Goal: Task Accomplishment & Management: Manage account settings

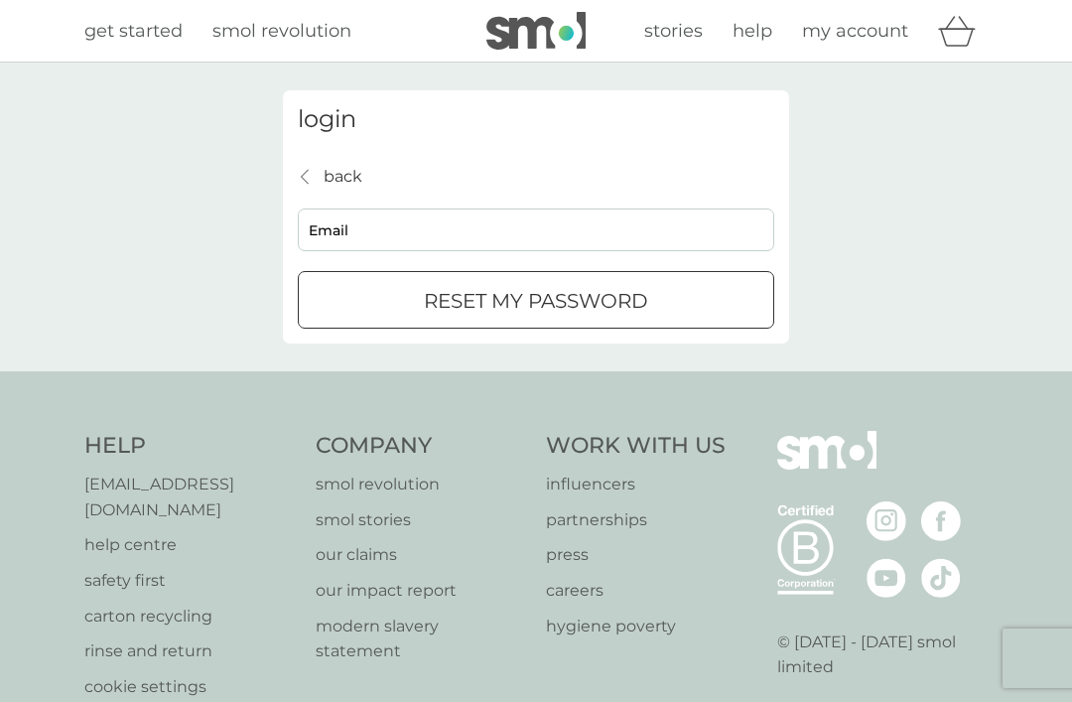
click at [597, 234] on input "Email" at bounding box center [536, 230] width 477 height 43
click at [567, 231] on input "Email" at bounding box center [536, 230] width 477 height 43
click at [577, 234] on input "Email" at bounding box center [536, 230] width 477 height 43
click at [531, 245] on input "Email" at bounding box center [536, 230] width 477 height 43
click at [533, 243] on input "Email" at bounding box center [536, 230] width 477 height 43
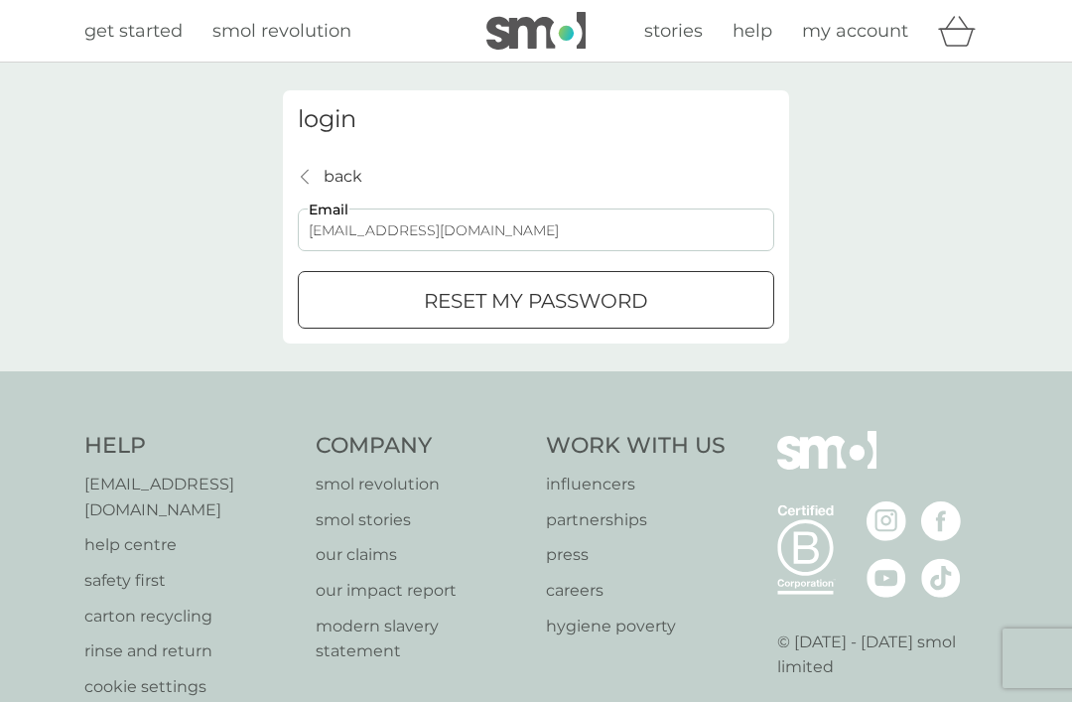
type input "[EMAIL_ADDRESS][DOMAIN_NAME]"
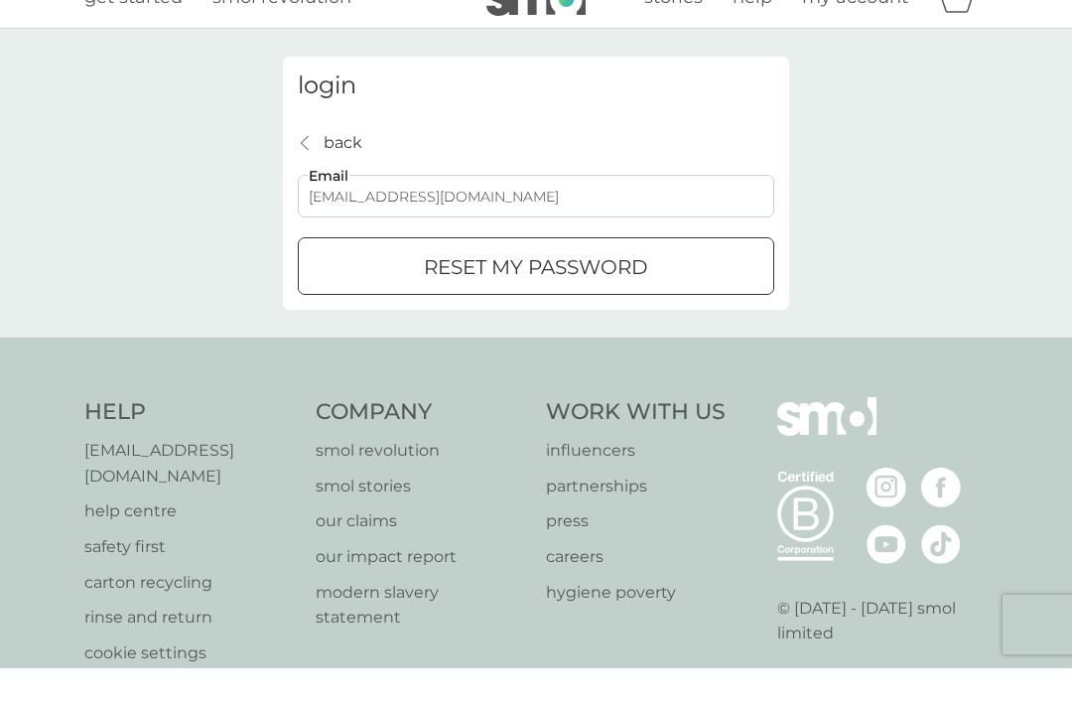
click at [602, 285] on p "reset my password" at bounding box center [536, 301] width 224 height 32
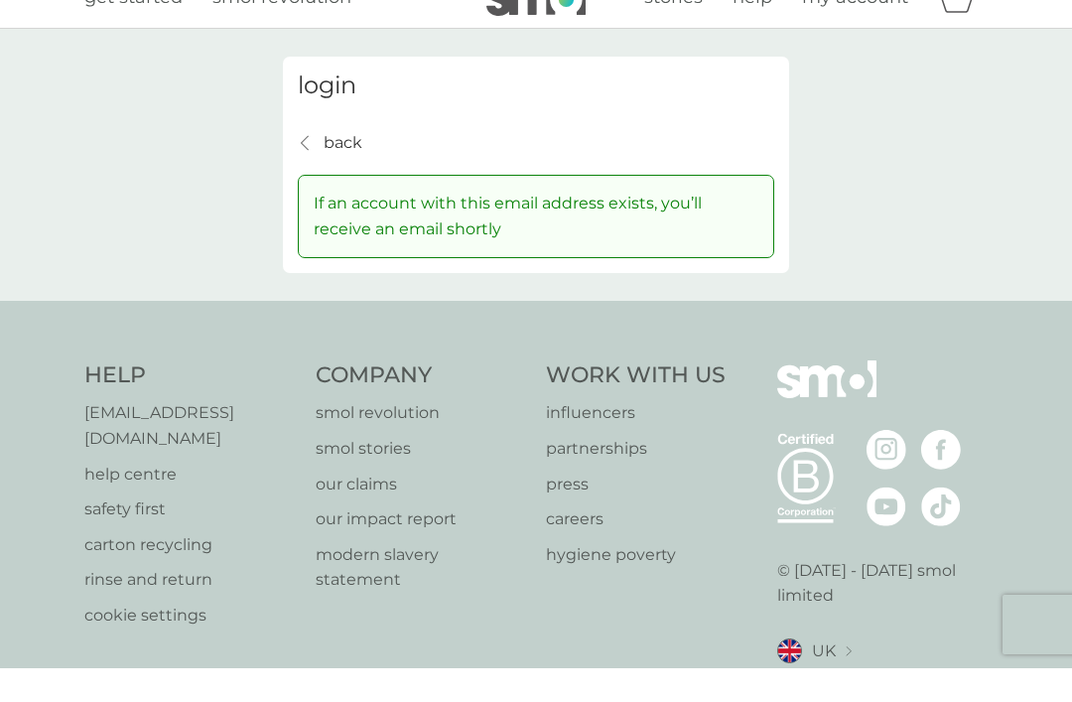
scroll to position [11, 0]
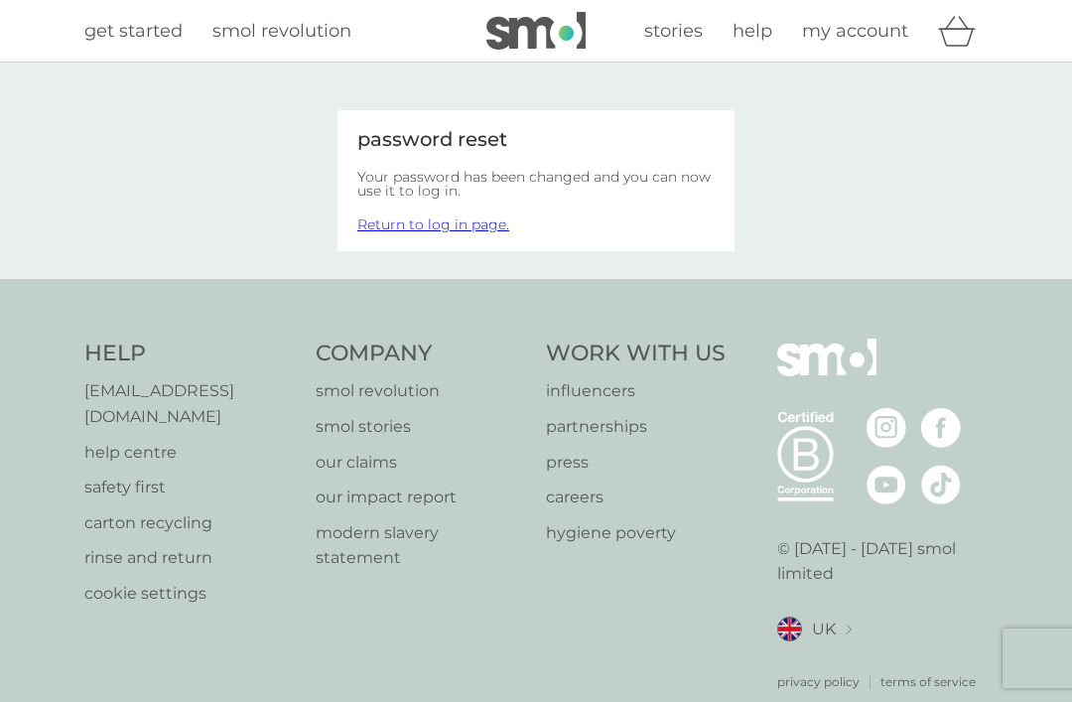
click at [468, 226] on link "Return to log in page." at bounding box center [433, 224] width 152 height 18
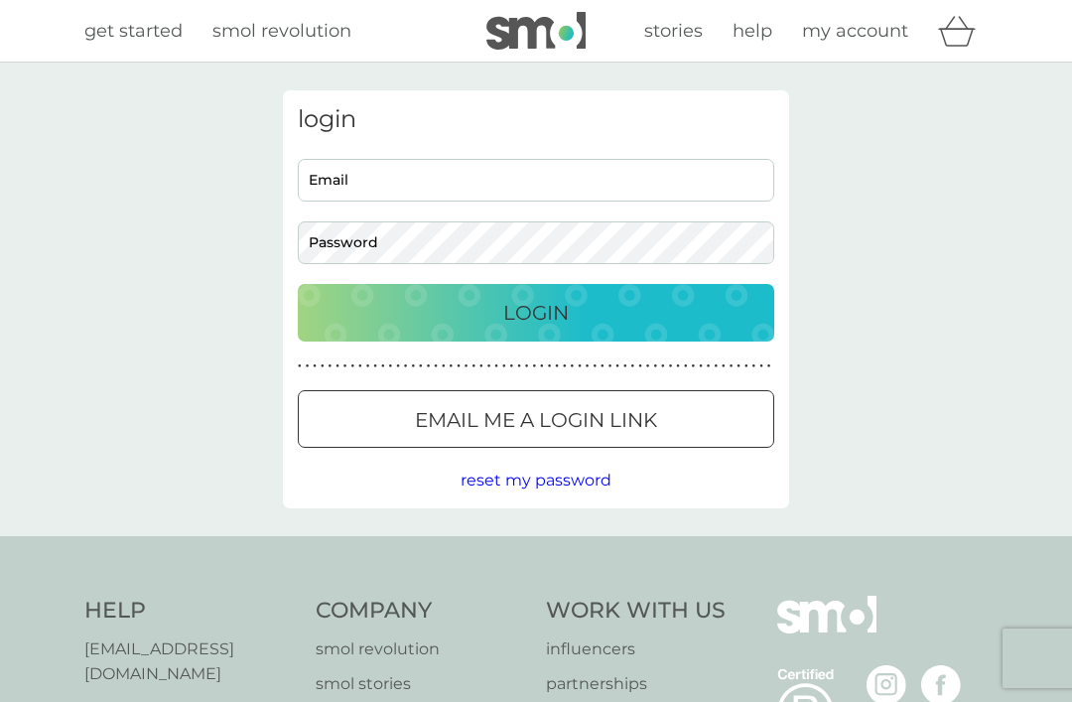
click at [566, 187] on input "Email" at bounding box center [536, 180] width 477 height 43
type input "[EMAIL_ADDRESS][DOMAIN_NAME]"
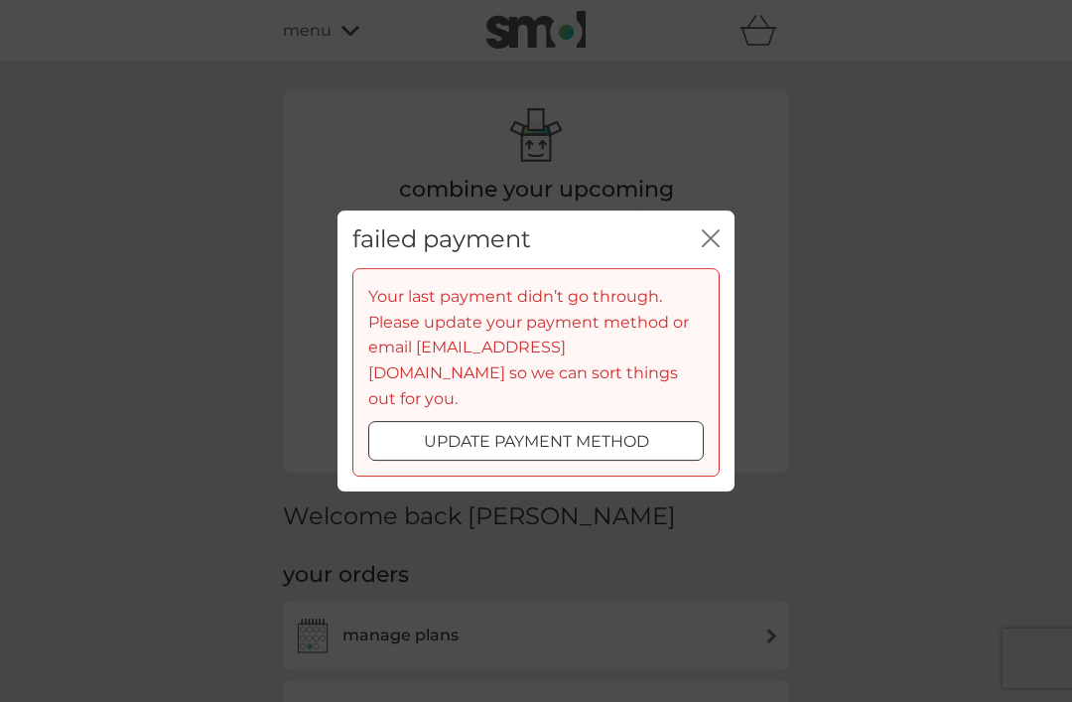
click at [604, 441] on button "update payment method" at bounding box center [536, 441] width 336 height 40
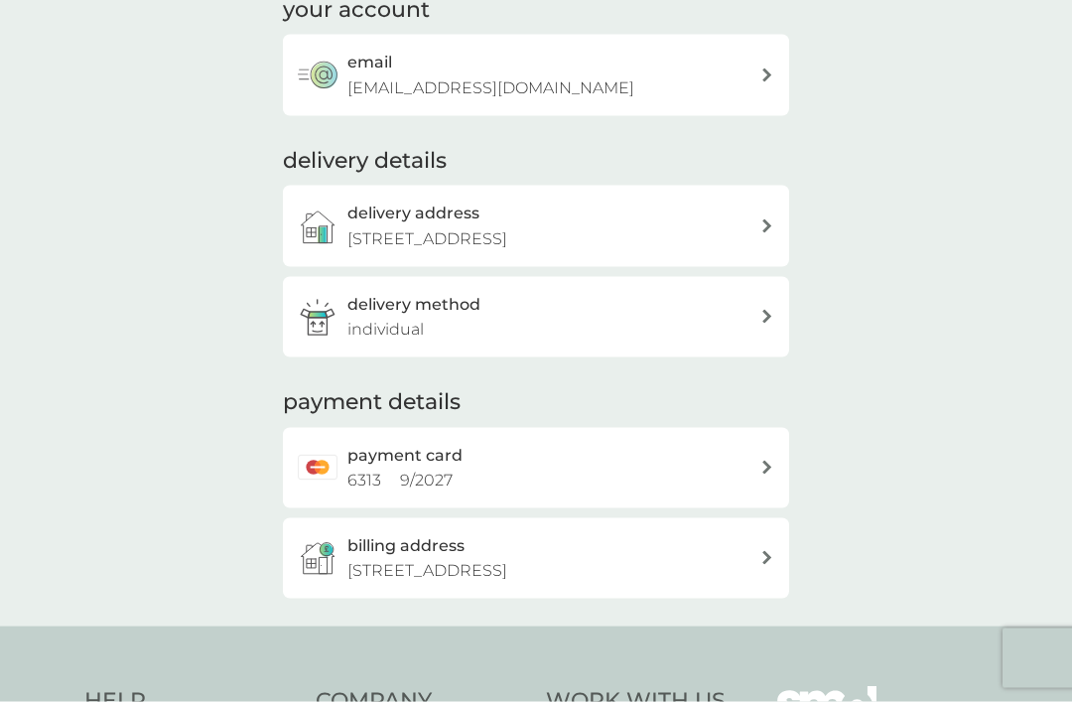
scroll to position [273, 0]
click at [761, 460] on div at bounding box center [768, 467] width 14 height 14
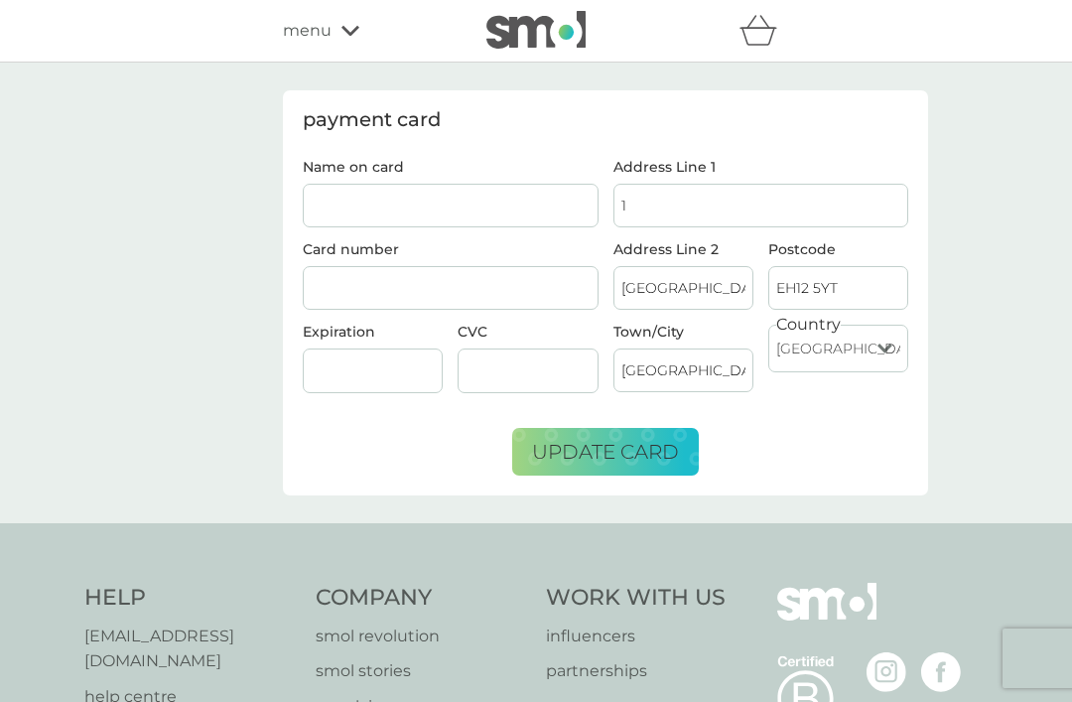
click at [432, 219] on input "Name on card" at bounding box center [451, 206] width 296 height 44
type input "[PERSON_NAME]"
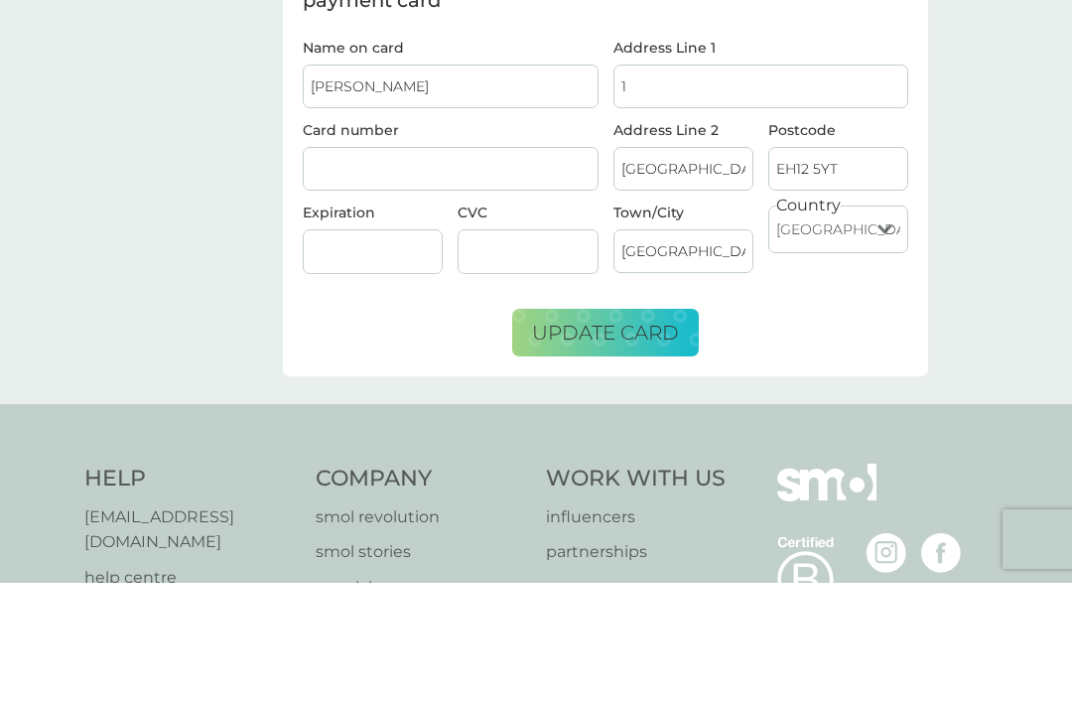
click at [606, 440] on span "update card" at bounding box center [605, 452] width 147 height 24
